Goal: Task Accomplishment & Management: Manage account settings

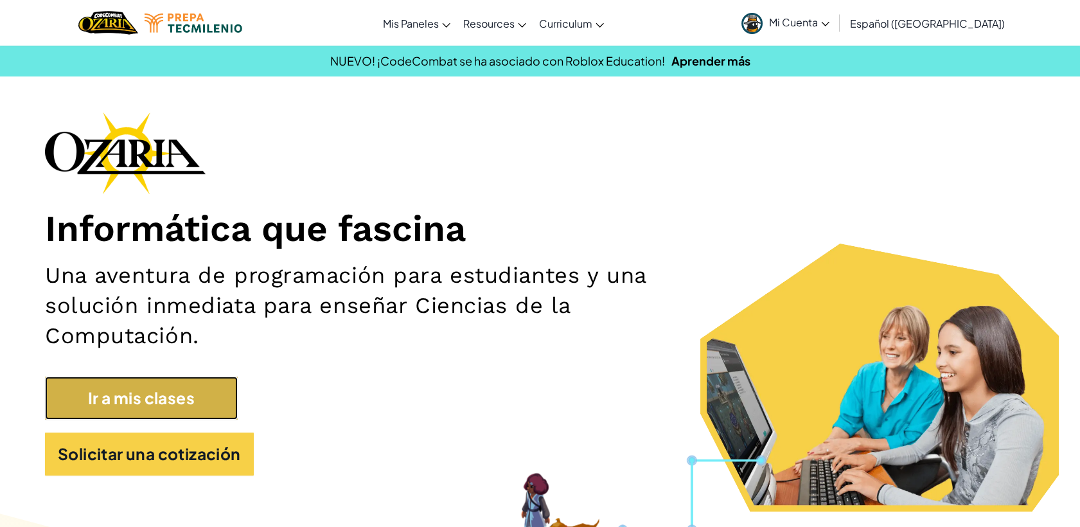
click at [152, 409] on link "Ir a mis clases" at bounding box center [141, 397] width 193 height 43
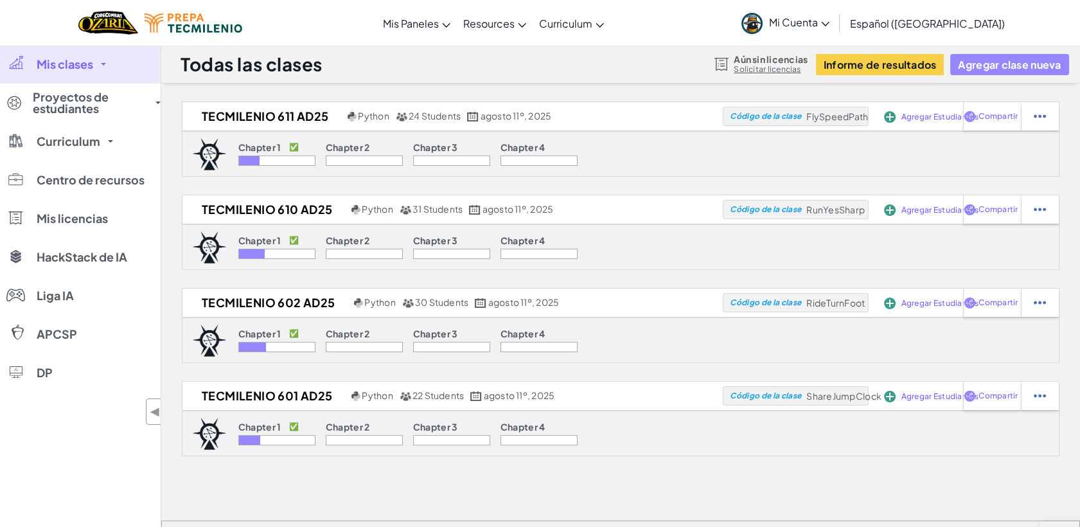
click at [1009, 64] on button "Agregar clase nueva" at bounding box center [1009, 64] width 118 height 21
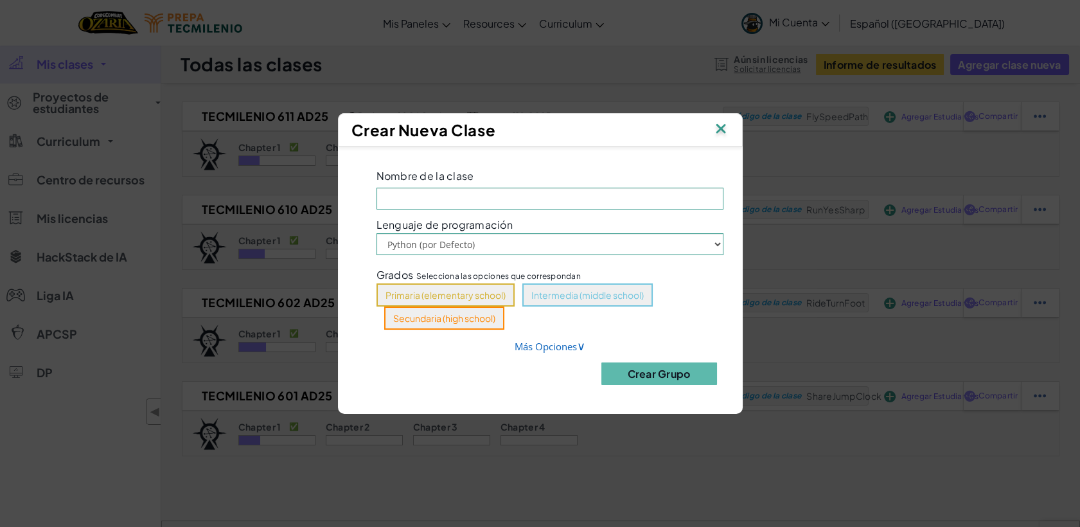
click at [727, 131] on img at bounding box center [721, 129] width 17 height 19
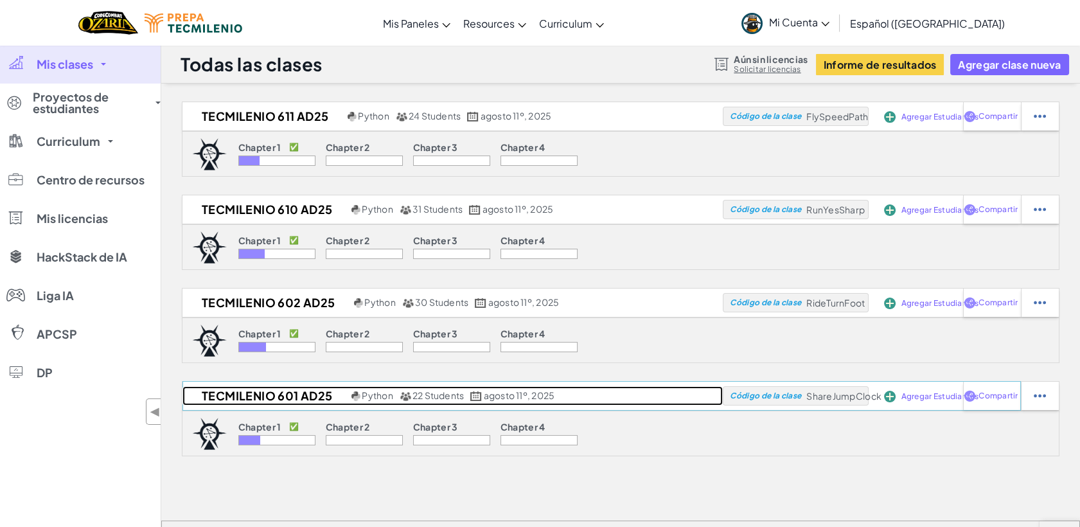
click at [230, 392] on h2 "Tecmilenio 601 AD25" at bounding box center [265, 395] width 166 height 19
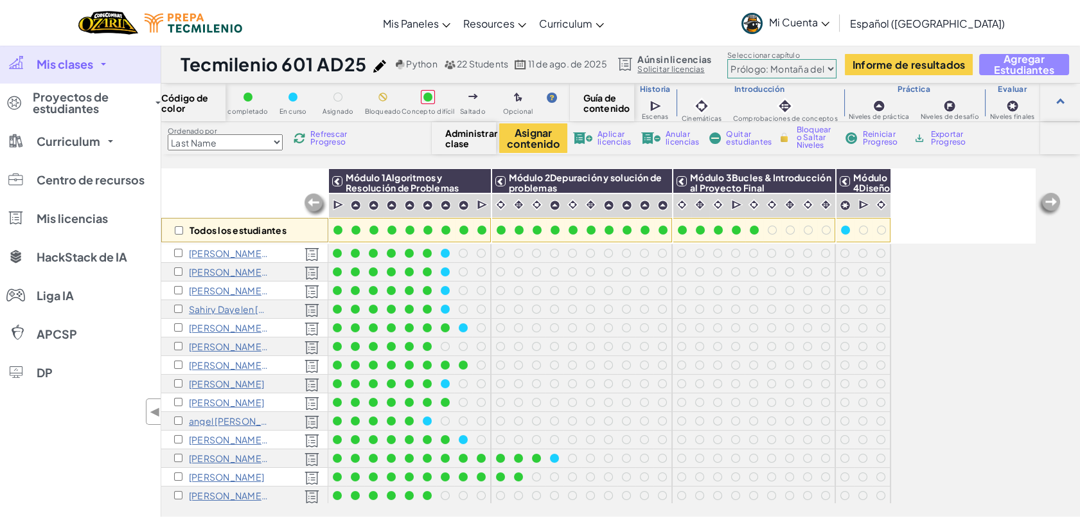
click at [1031, 60] on span "Agregar Estudiantes" at bounding box center [1023, 64] width 67 height 22
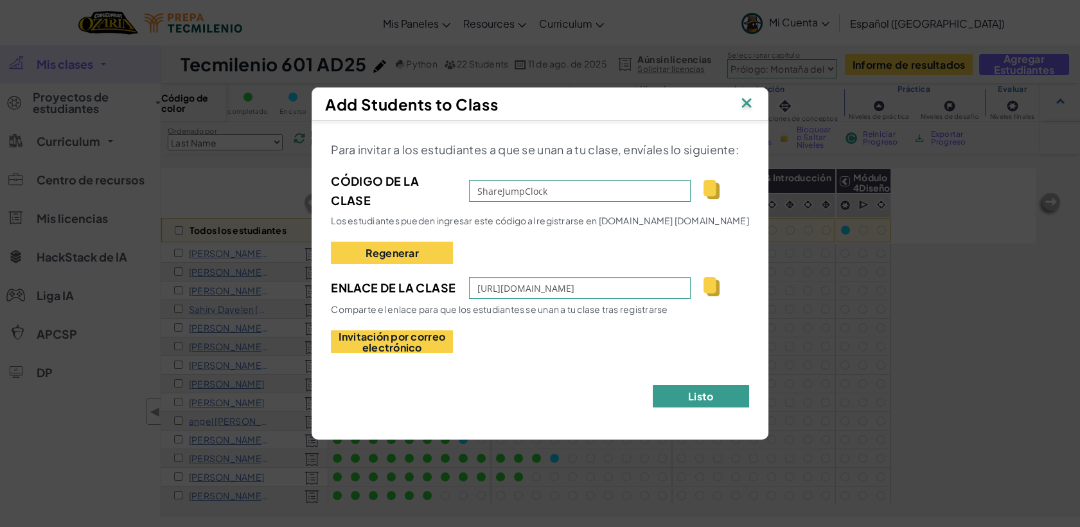
click at [705, 396] on button "Listo" at bounding box center [701, 396] width 96 height 22
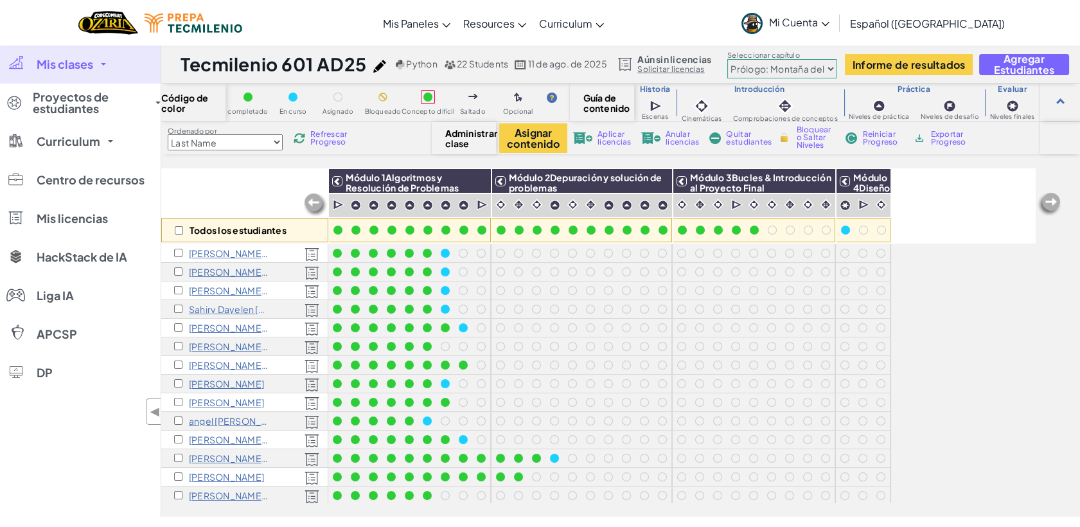
click at [329, 139] on span "Refrescar Progreso" at bounding box center [330, 137] width 40 height 15
click at [328, 134] on span "Refrescar Progreso" at bounding box center [330, 137] width 40 height 15
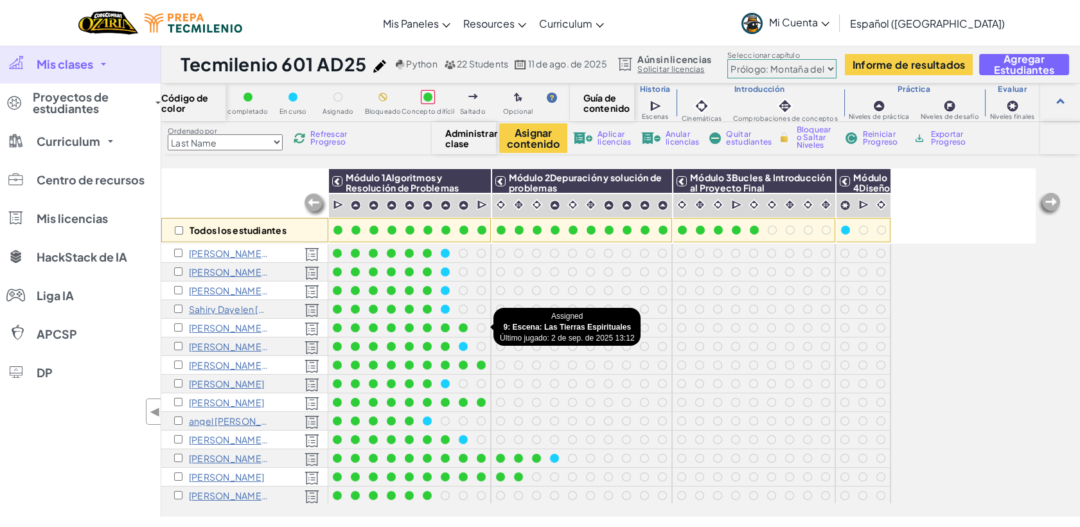
scroll to position [161, 0]
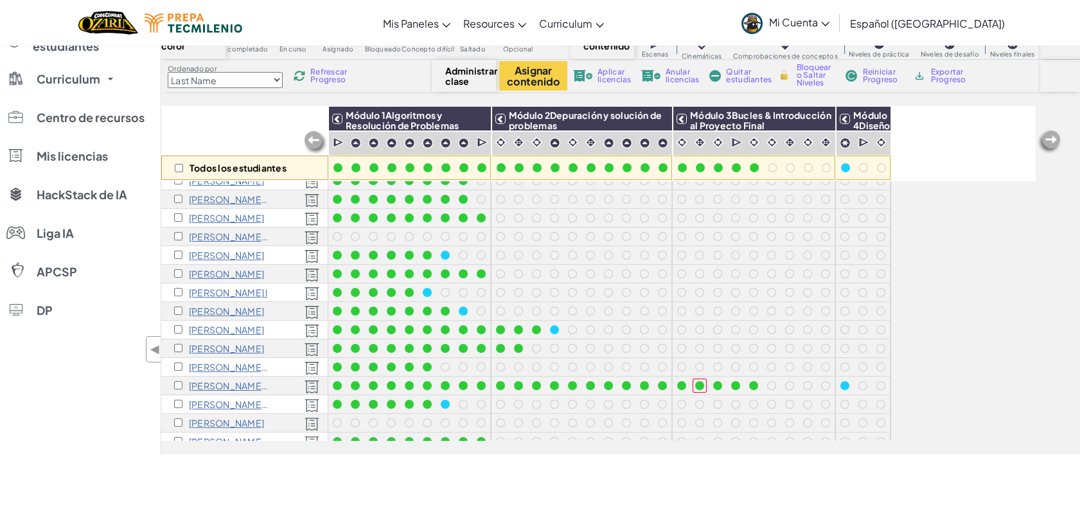
scroll to position [83, 0]
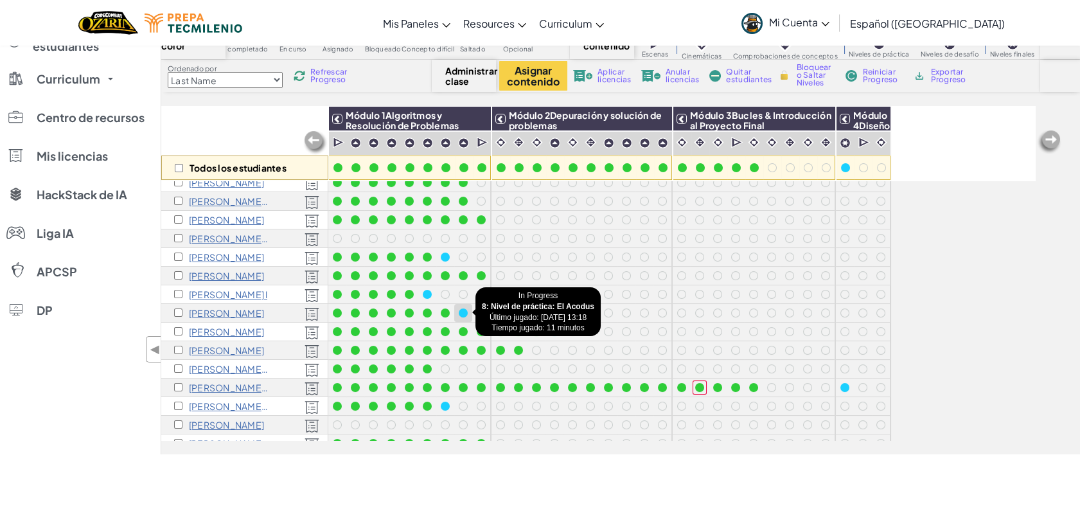
click at [462, 308] on div at bounding box center [463, 312] width 9 height 9
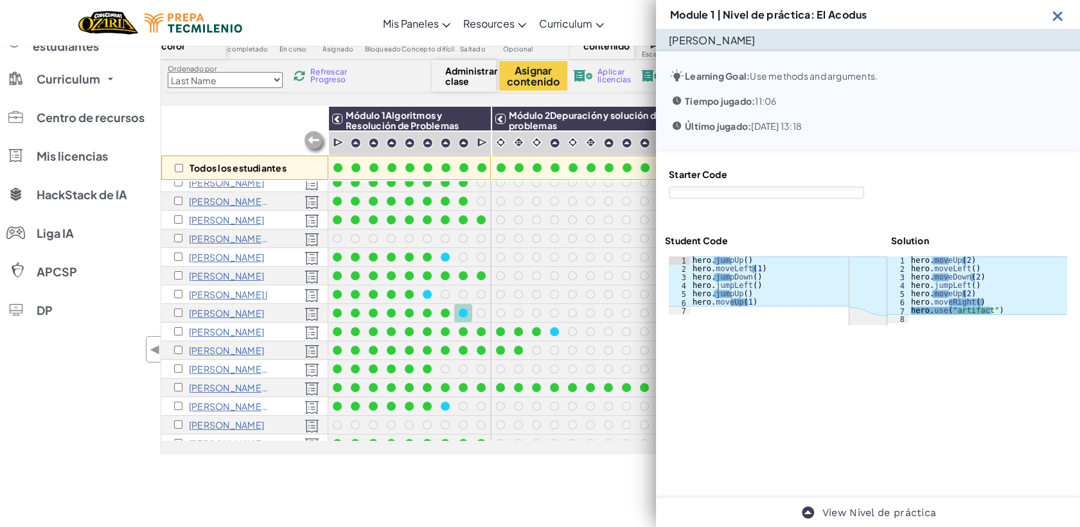
click at [1056, 19] on img at bounding box center [1058, 16] width 16 height 16
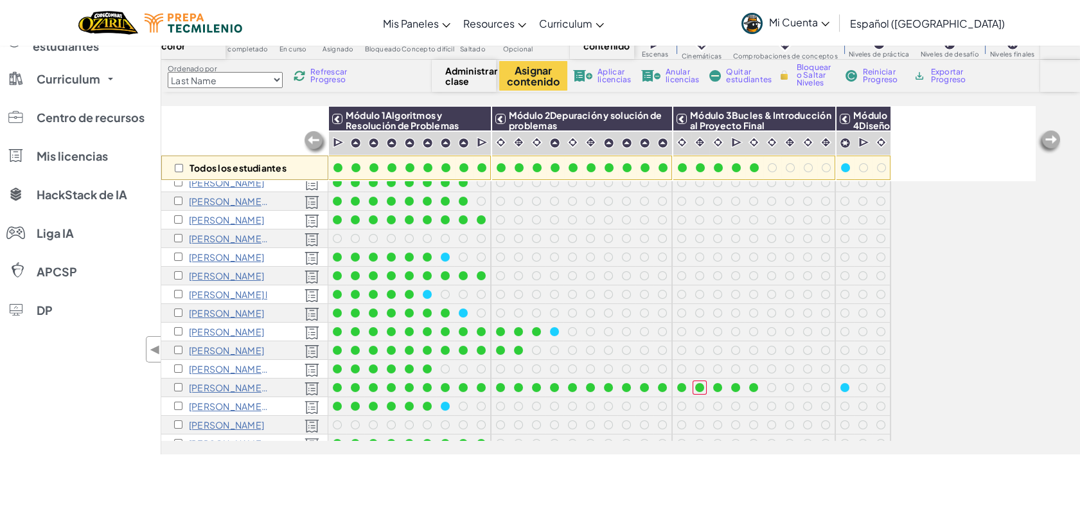
click at [335, 77] on span "Refrescar Progreso" at bounding box center [330, 75] width 40 height 15
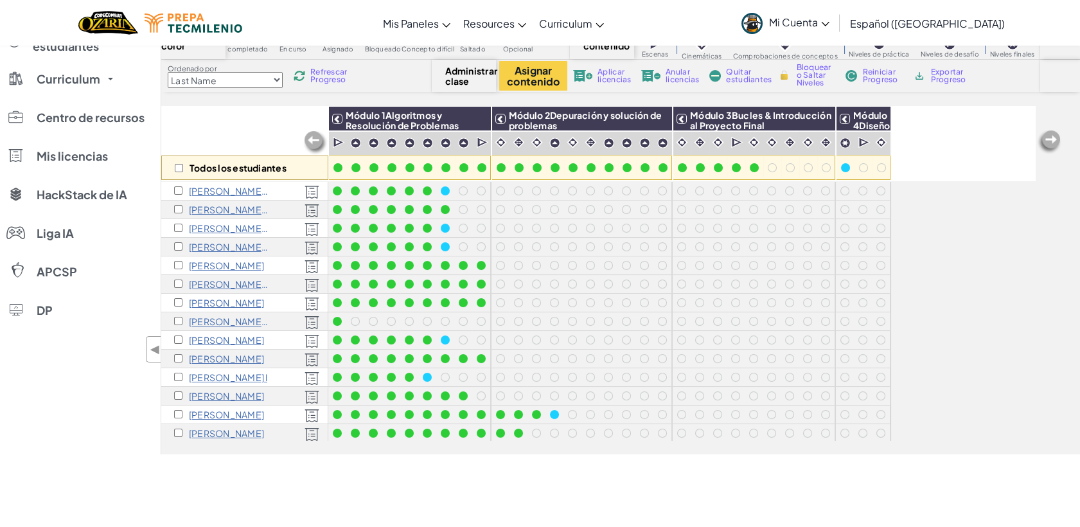
click at [324, 73] on span "Refrescar Progreso" at bounding box center [330, 75] width 40 height 15
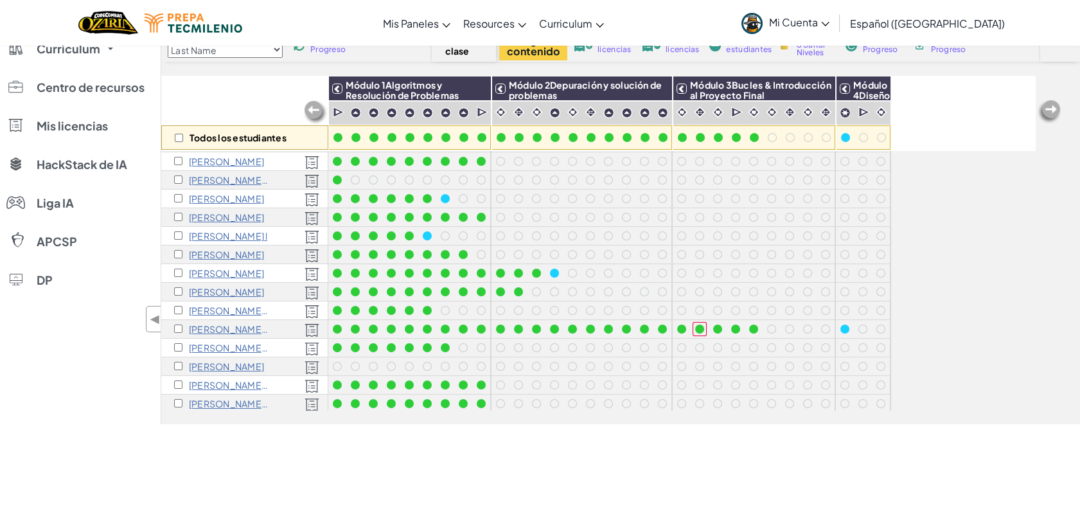
scroll to position [114, 0]
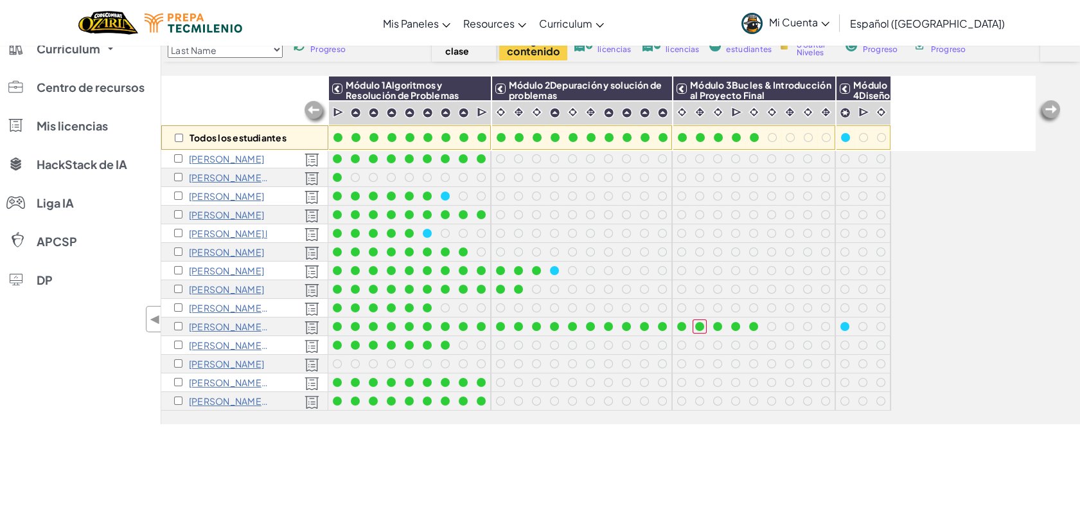
click at [228, 303] on p "[PERSON_NAME] [PERSON_NAME] [PERSON_NAME] s" at bounding box center [229, 308] width 80 height 10
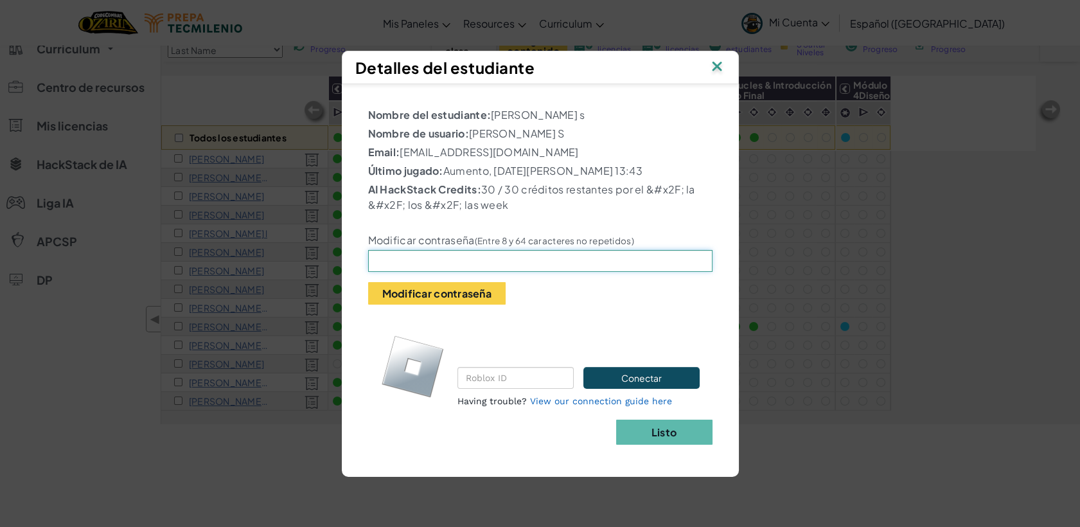
click at [391, 251] on input "text" at bounding box center [540, 261] width 344 height 22
type input "raul23"
click at [440, 288] on button "Modificar contraseña" at bounding box center [436, 293] width 137 height 22
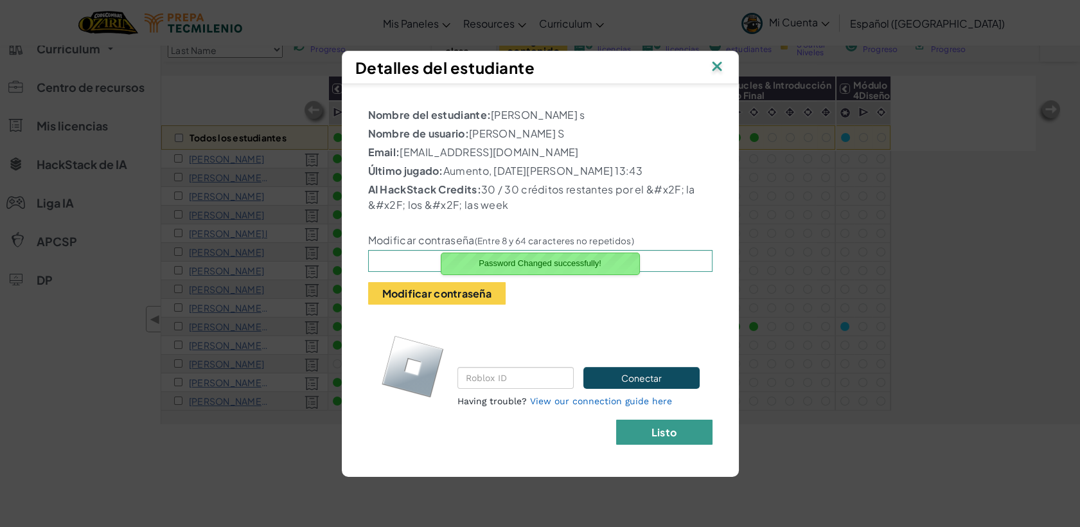
click at [668, 428] on b "Listo" at bounding box center [663, 431] width 25 height 13
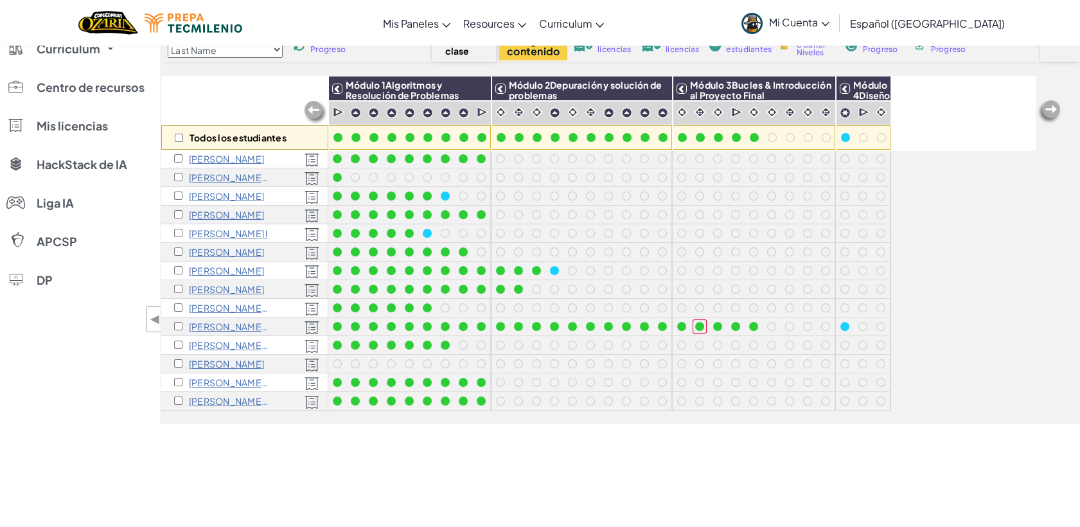
click at [829, 19] on span "Mi Cuenta" at bounding box center [799, 21] width 60 height 13
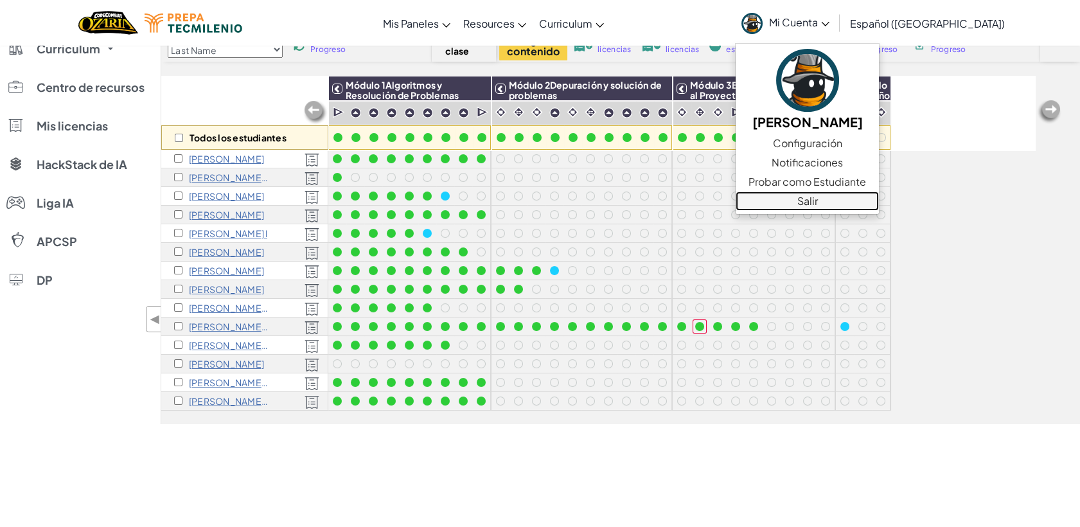
click at [858, 195] on link "Salir" at bounding box center [807, 200] width 143 height 19
